Goal: Navigation & Orientation: Find specific page/section

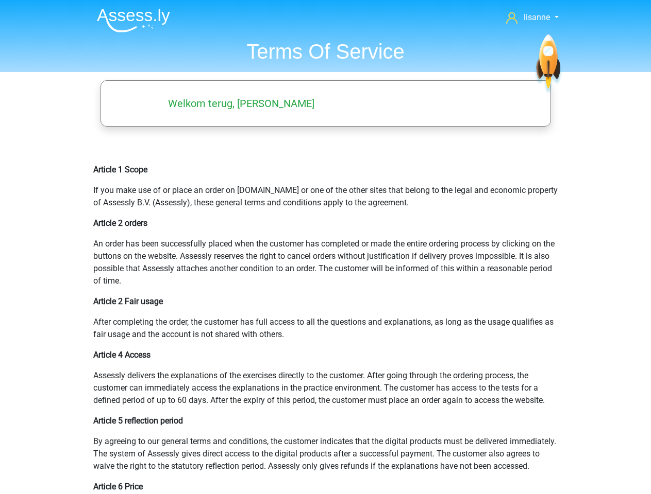
click at [532, 18] on span "lisanne" at bounding box center [536, 17] width 26 height 10
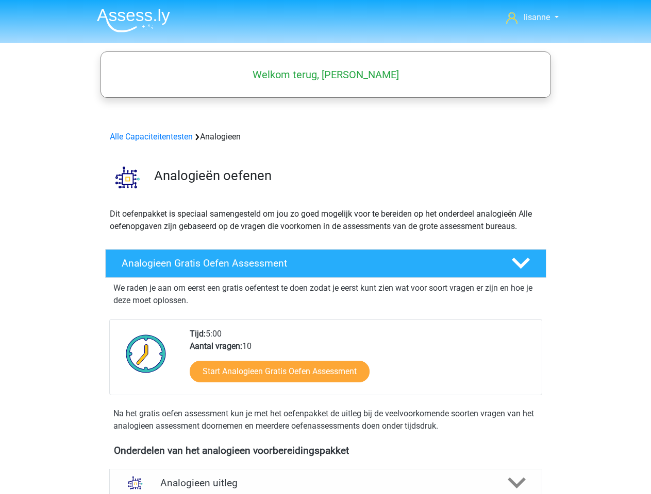
click at [532, 18] on span "lisanne" at bounding box center [536, 17] width 26 height 10
